Goal: Task Accomplishment & Management: Use online tool/utility

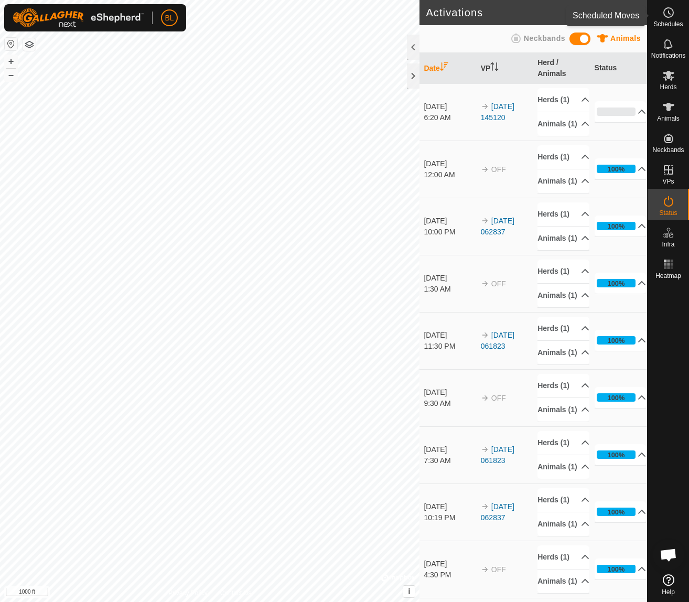
click at [670, 13] on icon at bounding box center [668, 12] width 13 height 13
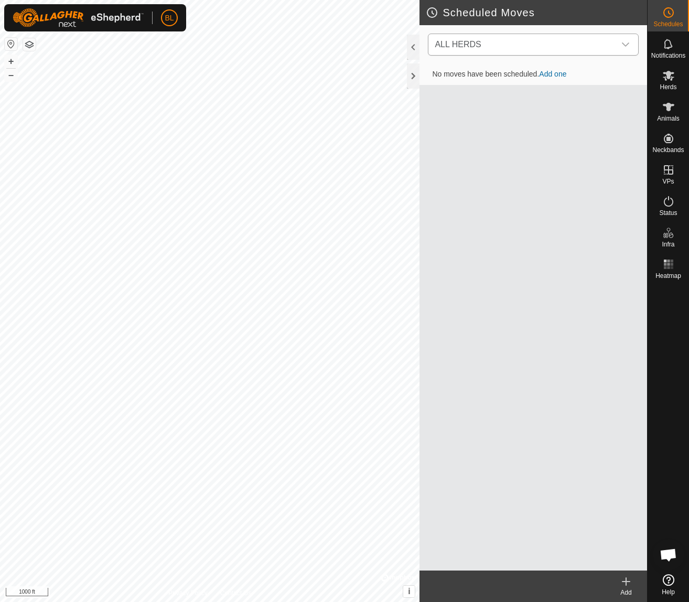
click at [620, 39] on div "dropdown trigger" at bounding box center [625, 44] width 21 height 21
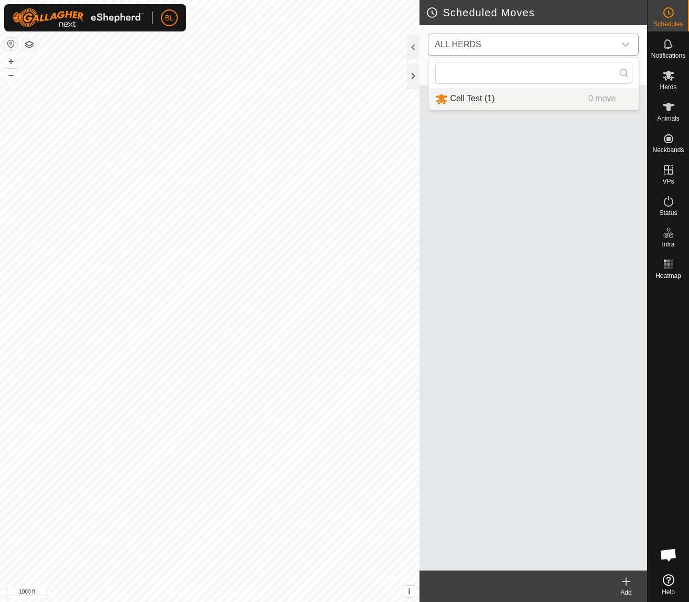
click at [558, 105] on li "Cell Test (1) 0 move" at bounding box center [534, 99] width 210 height 22
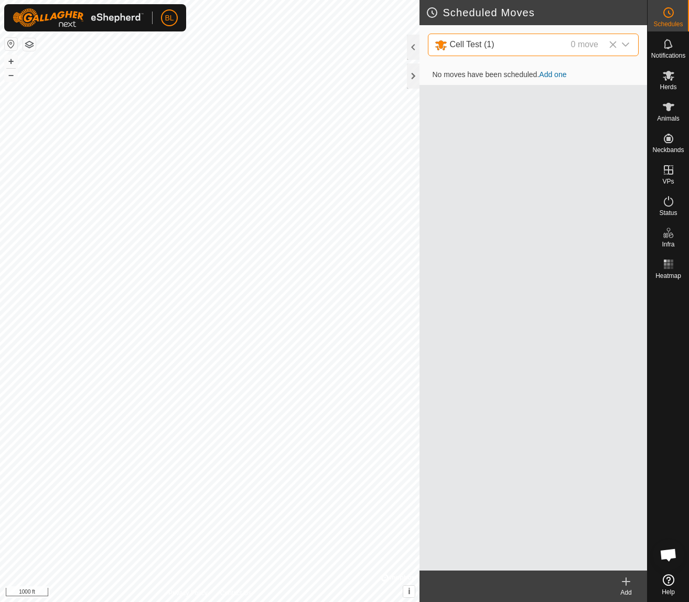
click at [556, 78] on link "Add one" at bounding box center [552, 74] width 27 height 8
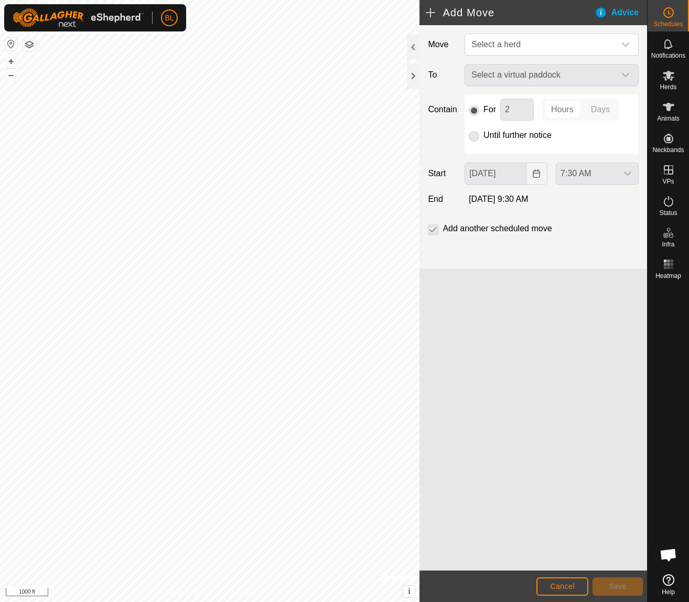
click at [554, 78] on div "Select a virtual paddock" at bounding box center [551, 75] width 183 height 22
click at [623, 80] on div "Select a virtual paddock" at bounding box center [551, 75] width 183 height 22
click at [473, 139] on p-radiobutton at bounding box center [474, 135] width 10 height 13
click at [586, 467] on div "Move Select a herd To Select a virtual paddock Contain For 2 Hours Days Until f…" at bounding box center [534, 297] width 228 height 545
click at [569, 43] on span "Select a herd" at bounding box center [541, 44] width 148 height 21
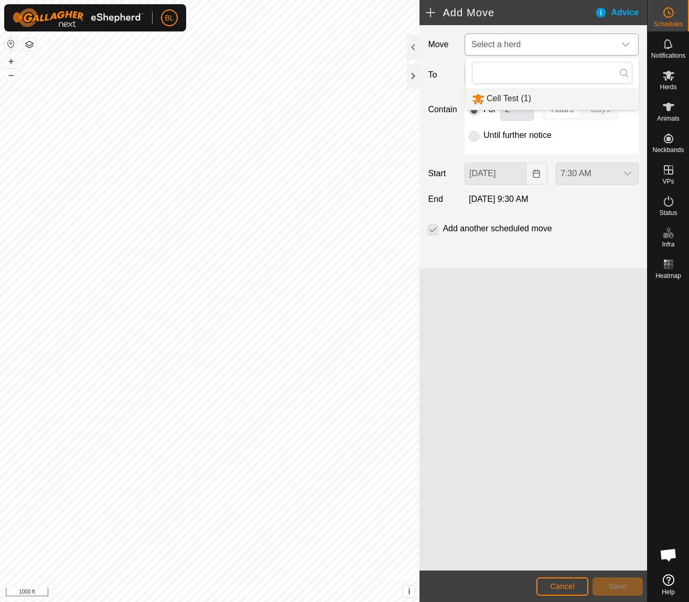
click at [562, 102] on li "Cell Test (1)" at bounding box center [552, 99] width 173 height 22
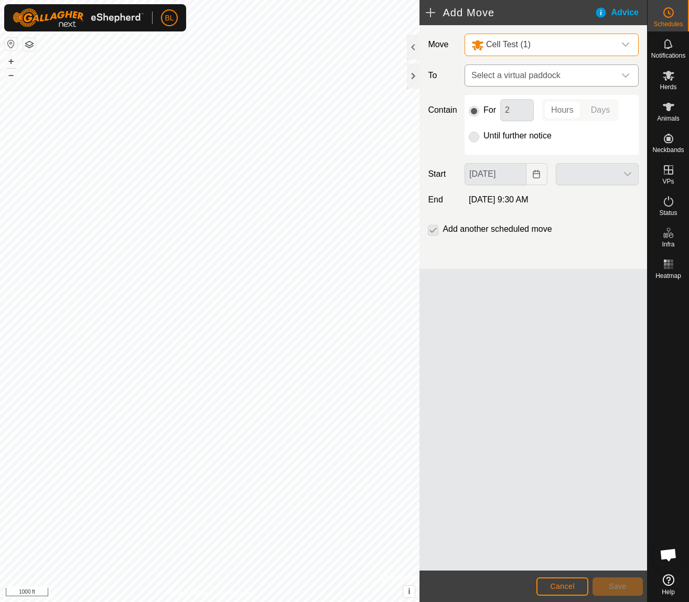
click at [562, 77] on span "Select a virtual paddock" at bounding box center [541, 75] width 148 height 21
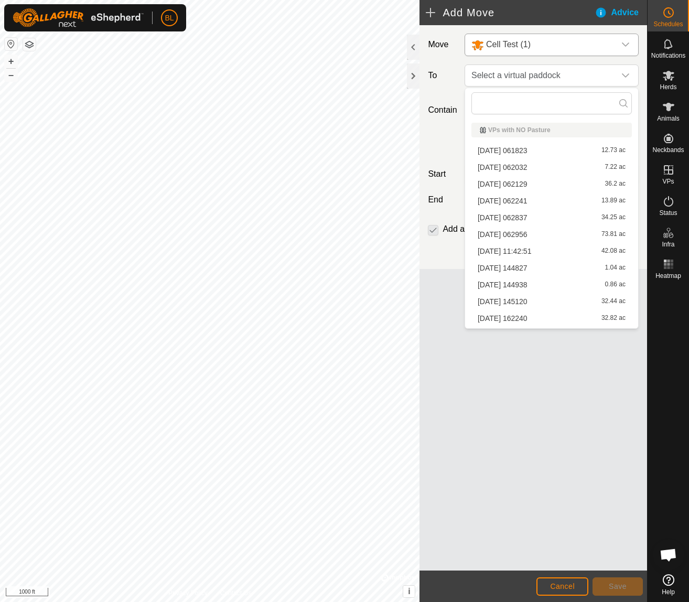
click at [529, 218] on li "[DATE] 062837 34.25 ac" at bounding box center [552, 218] width 160 height 16
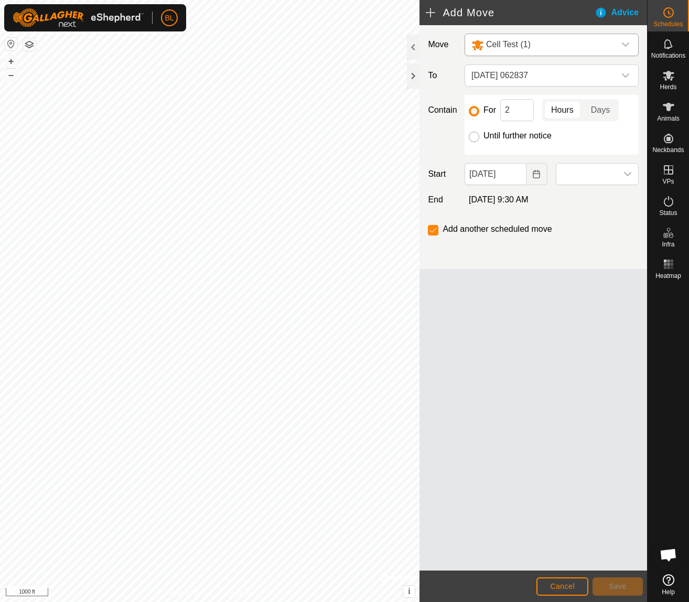
click at [474, 136] on input "Until further notice" at bounding box center [474, 137] width 10 height 10
radio input "true"
checkbox input "false"
click at [606, 170] on span at bounding box center [586, 174] width 61 height 21
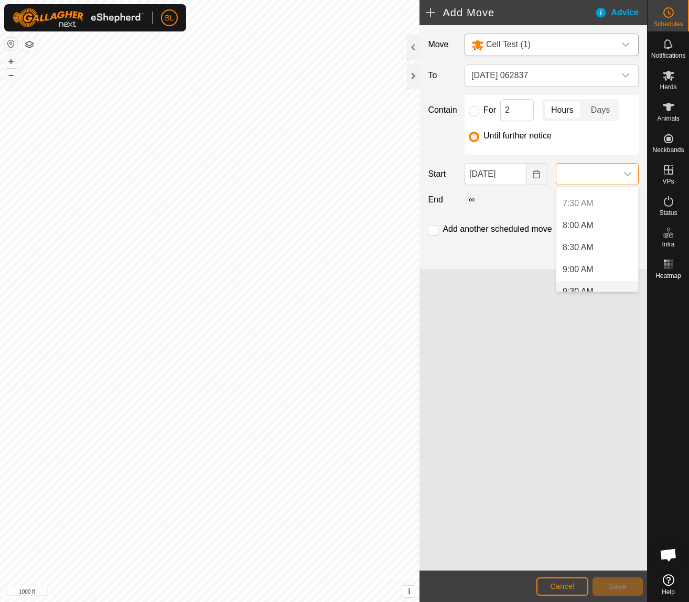
scroll to position [323, 0]
click at [586, 235] on li "8:00 AM" at bounding box center [597, 227] width 82 height 21
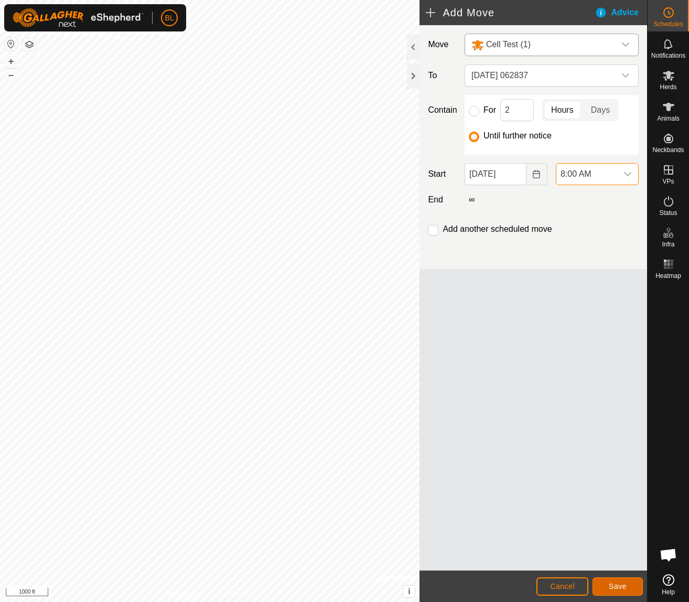
click at [625, 586] on span "Save" at bounding box center [618, 586] width 18 height 8
